Goal: Information Seeking & Learning: Learn about a topic

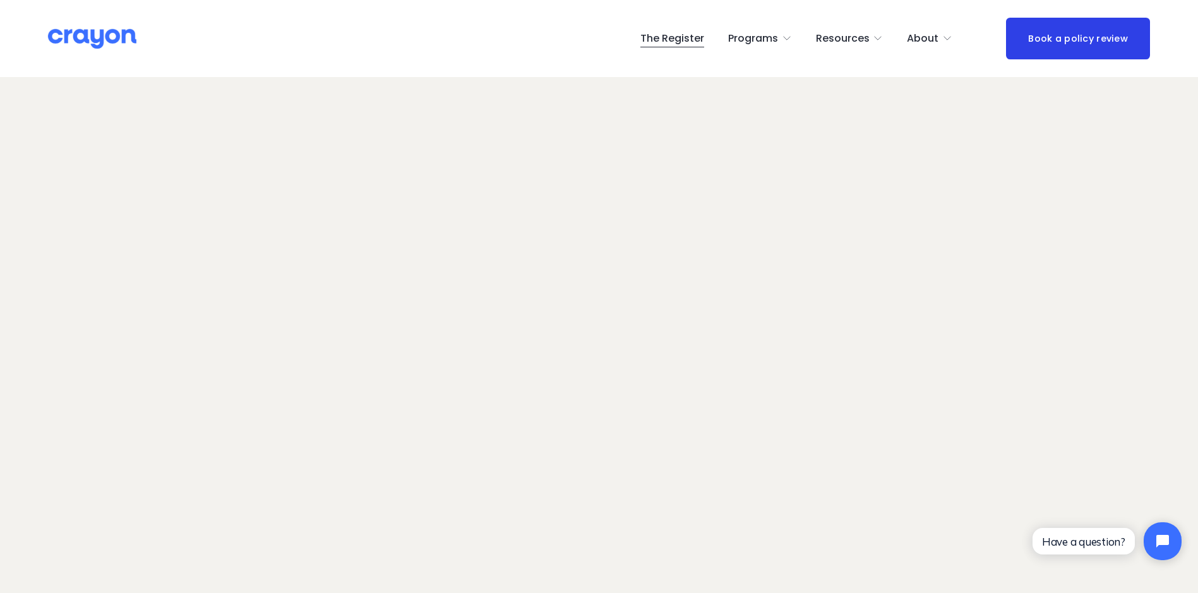
click at [0, 0] on span "Employer hub" at bounding box center [0, 0] width 0 height 0
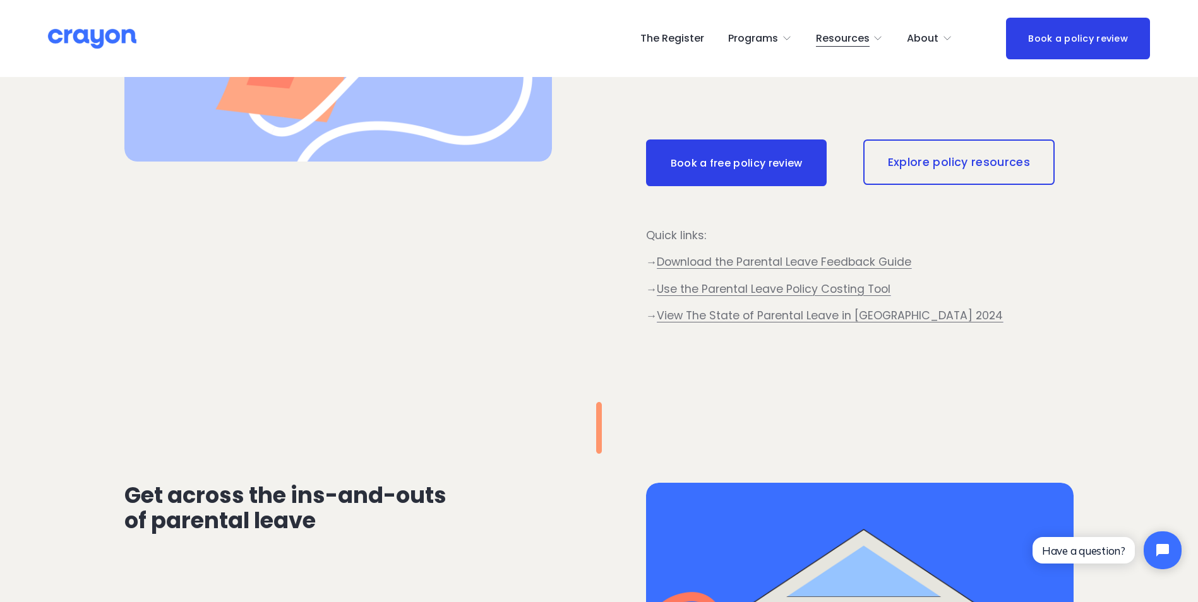
scroll to position [758, 0]
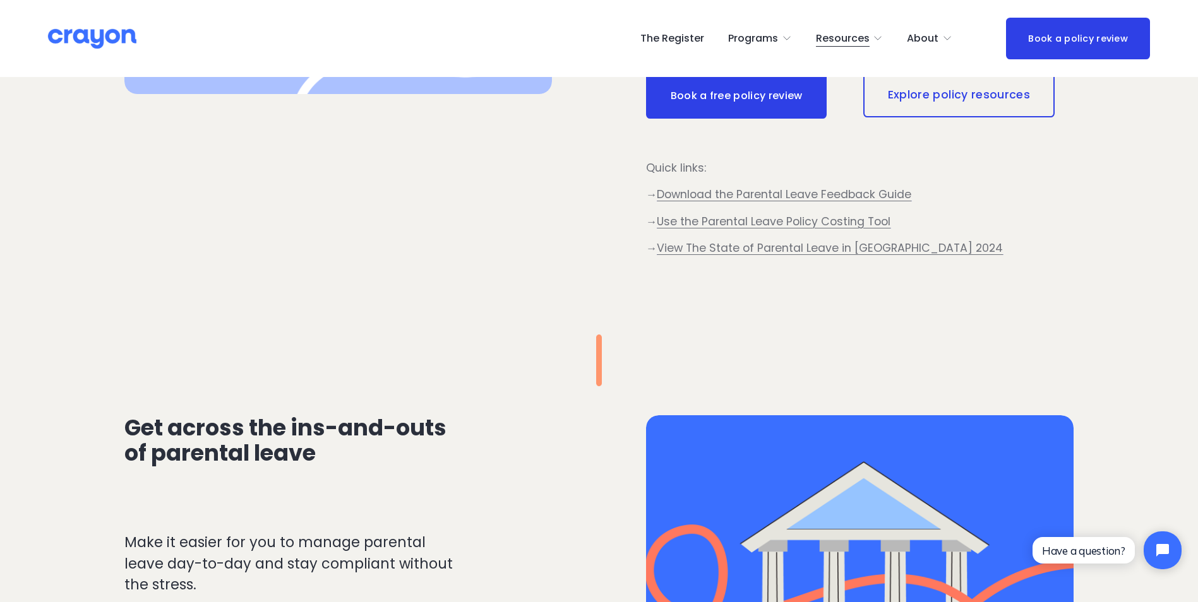
click at [1011, 117] on link "Explore policy resources" at bounding box center [958, 94] width 191 height 45
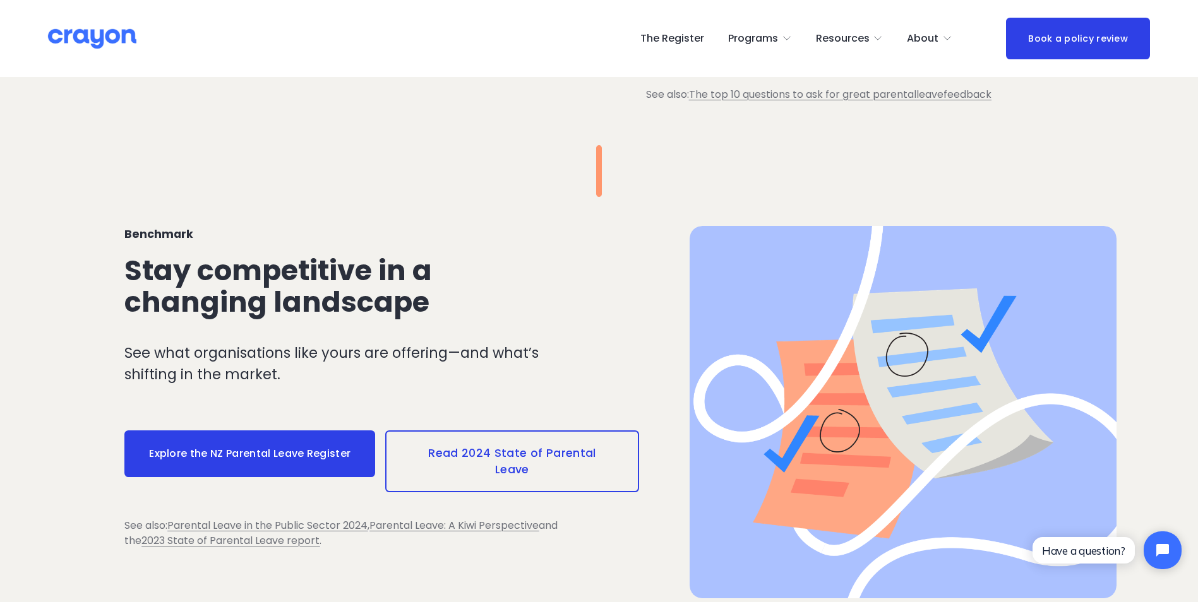
scroll to position [1389, 0]
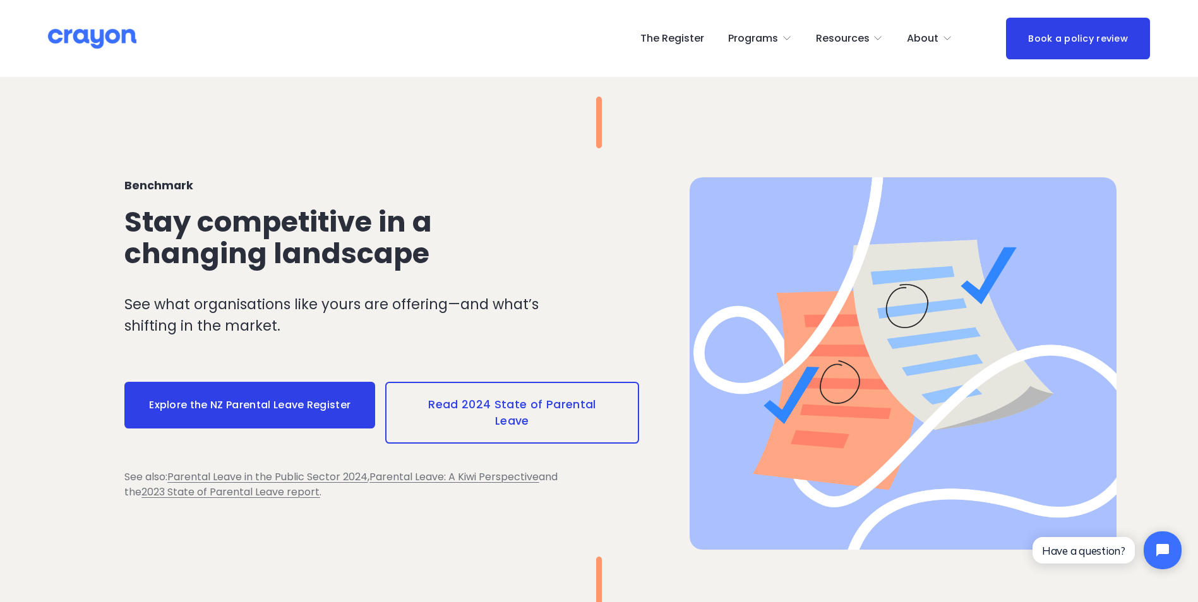
click at [265, 405] on link "Explore the NZ Parental Leave Register" at bounding box center [249, 405] width 251 height 47
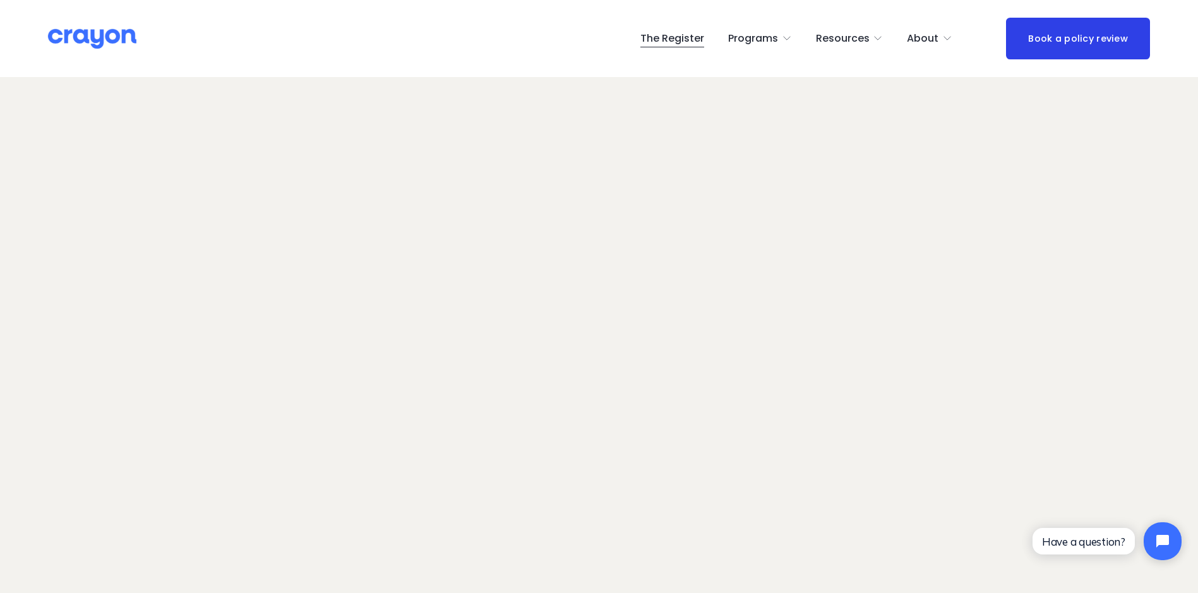
scroll to position [63, 0]
